Goal: Information Seeking & Learning: Learn about a topic

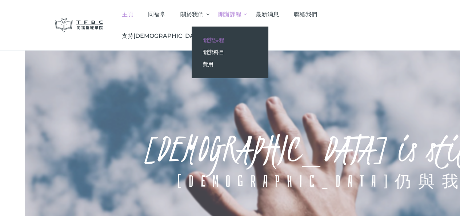
click at [225, 40] on span "開辦課程" at bounding box center [214, 40] width 22 height 7
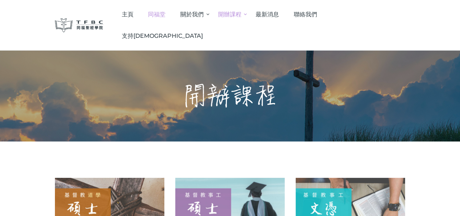
click at [166, 15] on span "同福堂" at bounding box center [156, 14] width 17 height 7
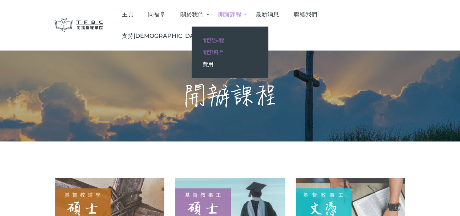
click at [225, 49] on span "開辦科目" at bounding box center [214, 52] width 22 height 7
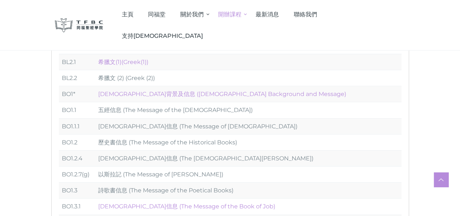
scroll to position [73, 0]
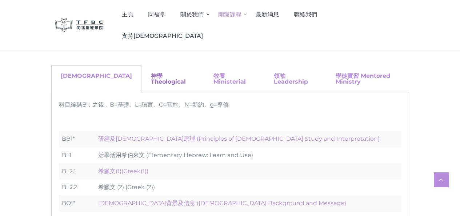
click at [151, 76] on link "神學 Theological" at bounding box center [168, 78] width 35 height 13
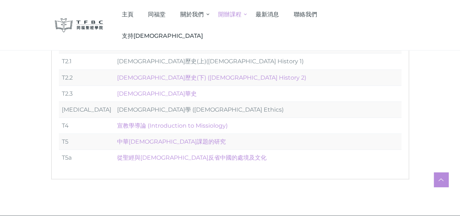
scroll to position [109, 0]
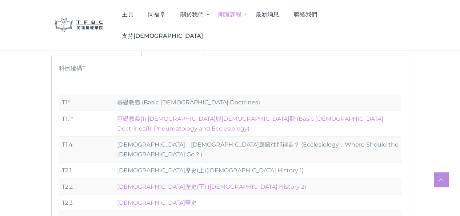
click at [214, 37] on link "牧養 Ministerial" at bounding box center [230, 42] width 32 height 13
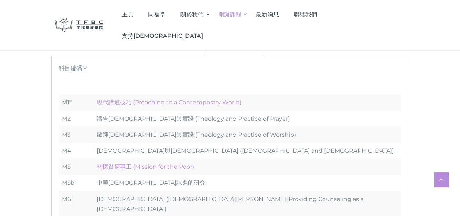
click at [274, 42] on link "領袖 Leadership" at bounding box center [291, 42] width 34 height 13
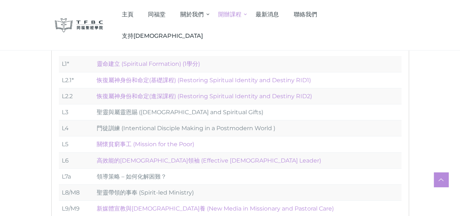
scroll to position [146, 0]
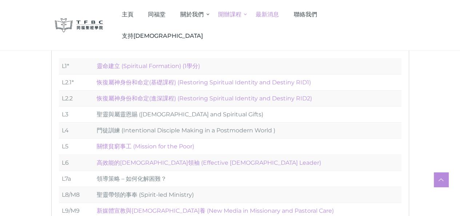
click at [279, 16] on span "最新消息" at bounding box center [267, 14] width 23 height 7
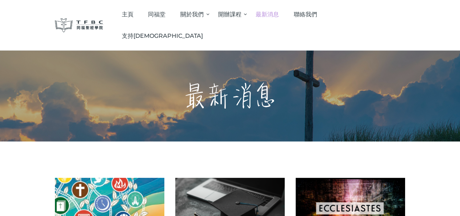
click at [279, 13] on span "最新消息" at bounding box center [267, 14] width 23 height 7
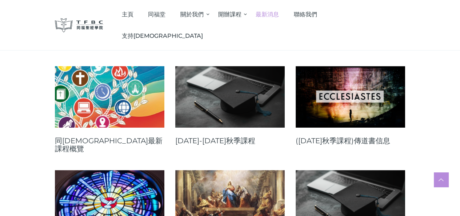
scroll to position [109, 0]
